Goal: Obtain resource: Download file/media

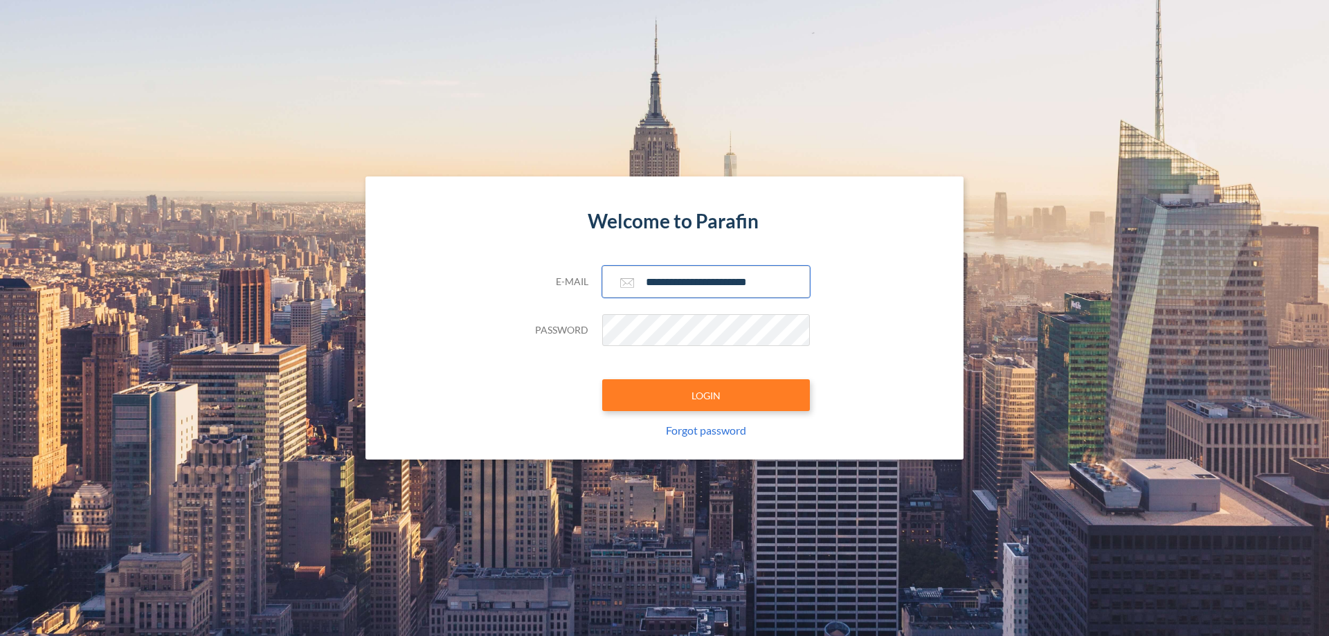
type input "**********"
click at [706, 395] on button "LOGIN" at bounding box center [706, 395] width 208 height 32
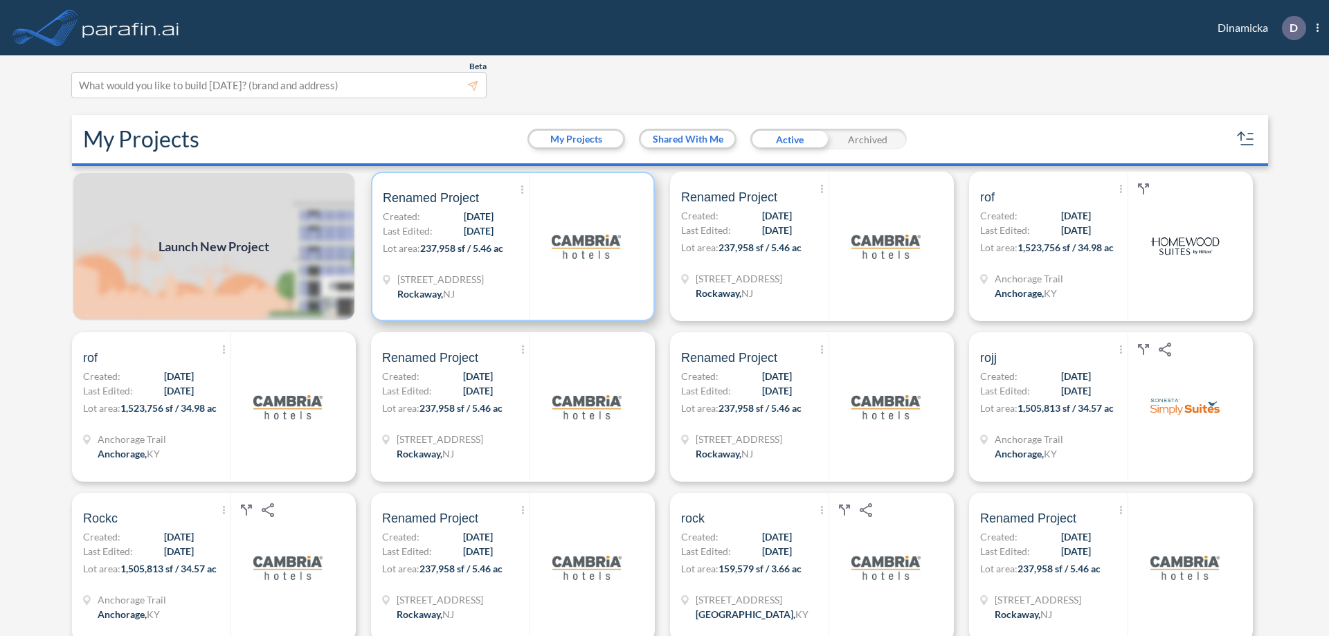
scroll to position [3, 0]
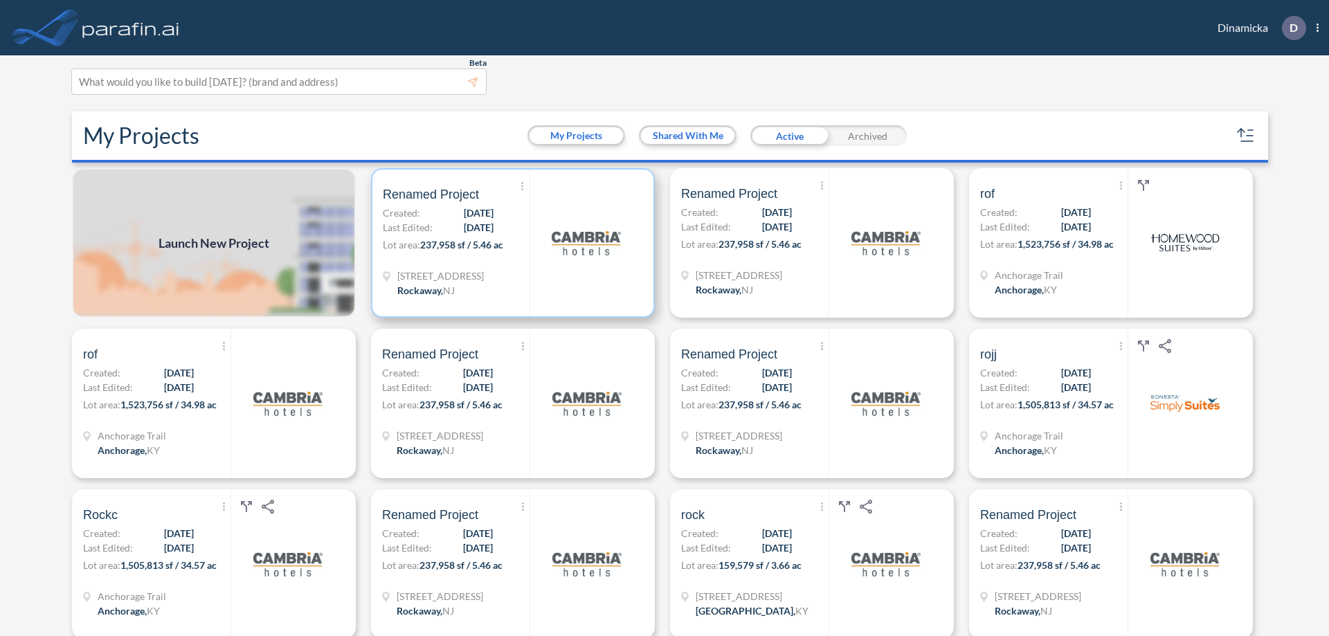
click at [510, 243] on p "Lot area: 237,958 sf / 5.46 ac" at bounding box center [456, 247] width 147 height 20
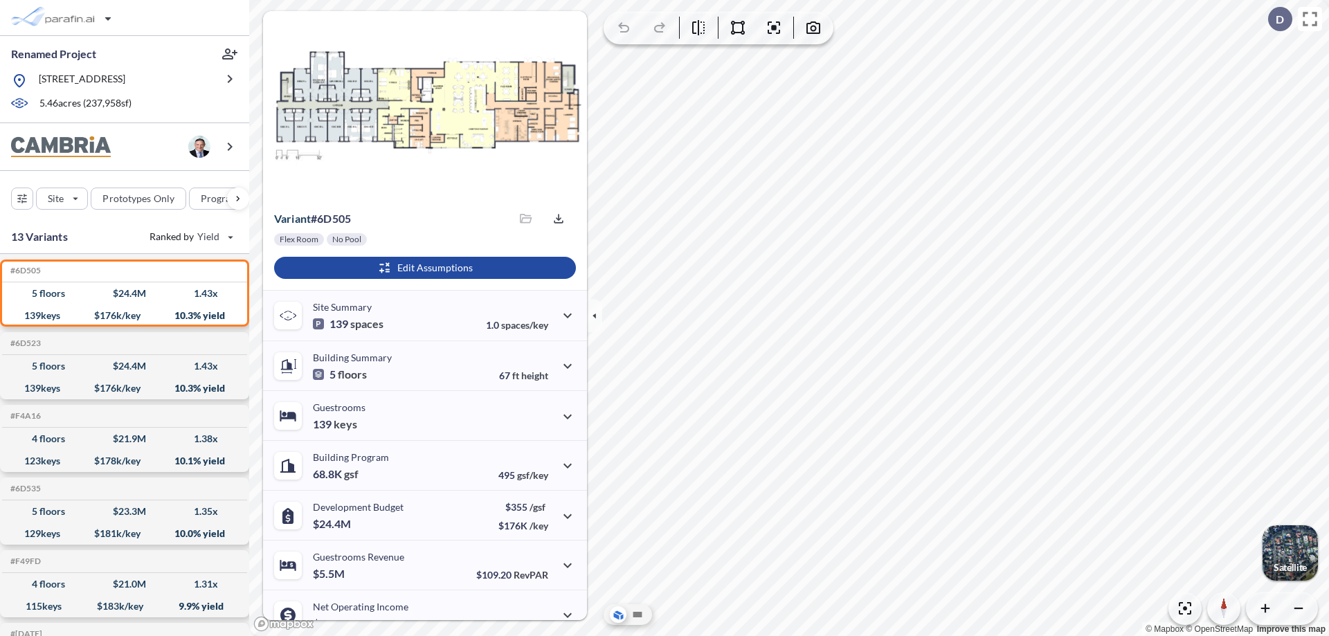
scroll to position [70, 0]
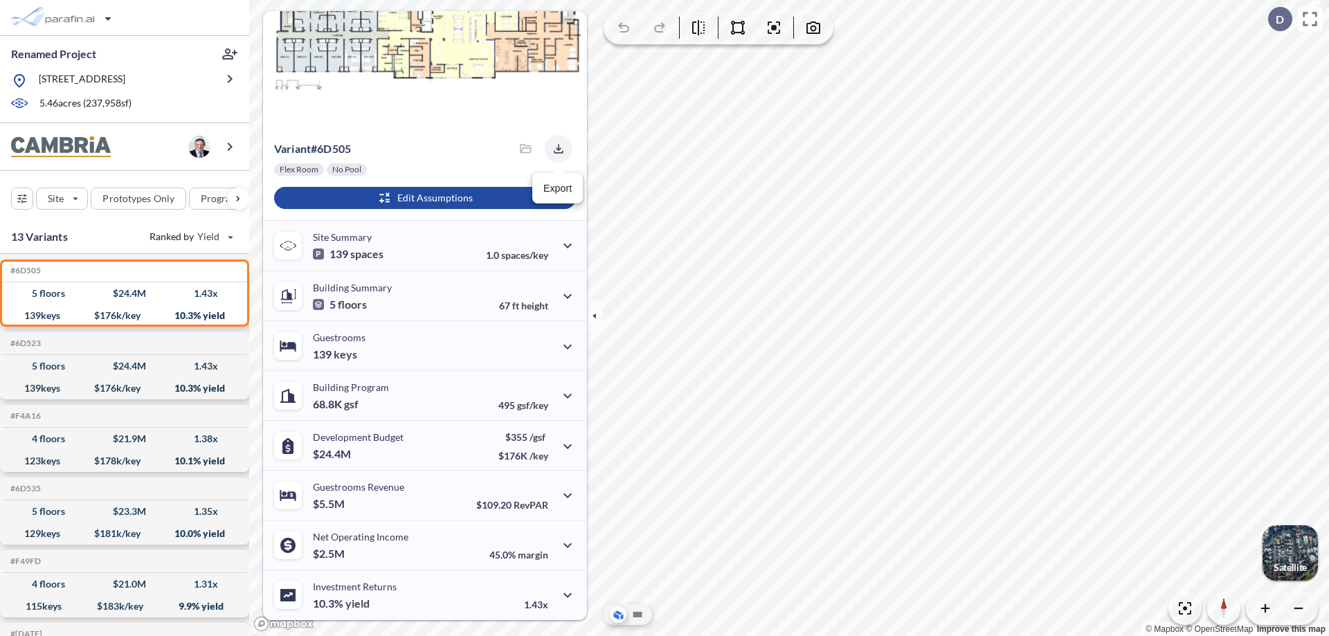
click at [554, 149] on icon "button" at bounding box center [558, 148] width 9 height 9
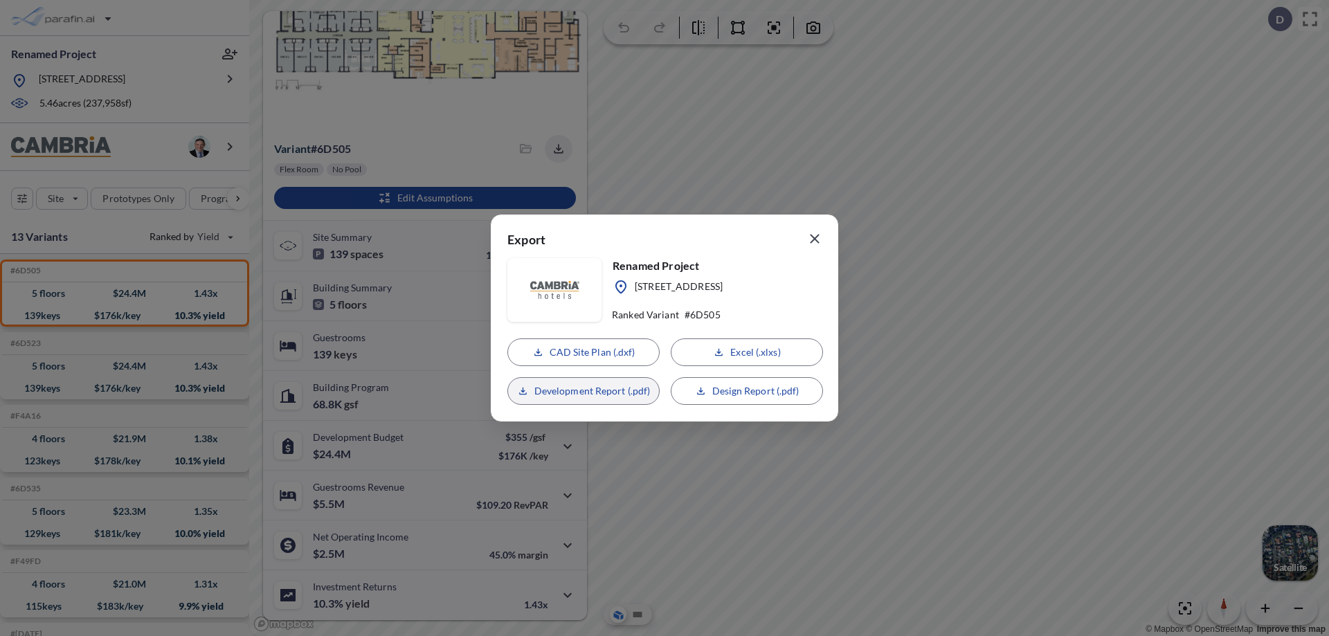
click at [584, 391] on p "Development Report (.pdf)" at bounding box center [592, 391] width 116 height 14
